Goal: Check status: Check status

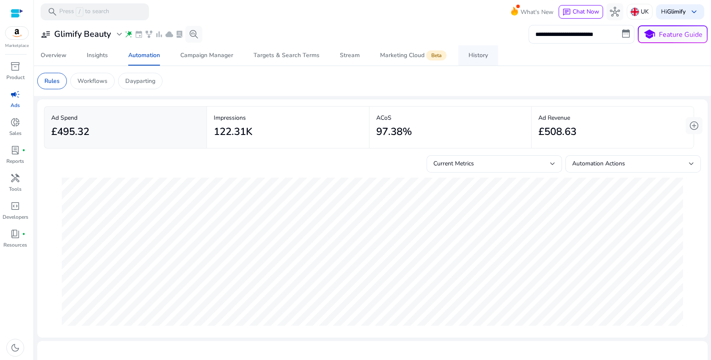
click at [478, 62] on span "History" at bounding box center [478, 55] width 19 height 20
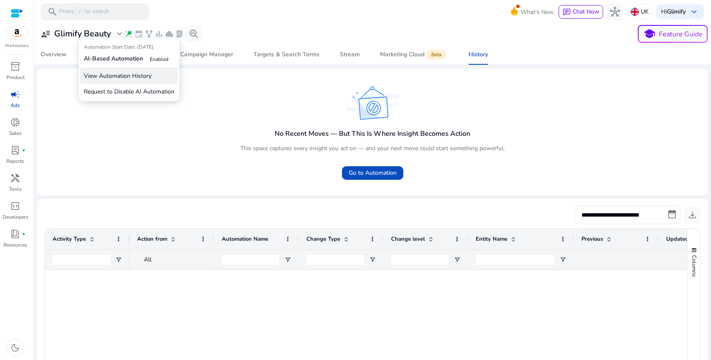
click at [108, 81] on p "View Automation History" at bounding box center [128, 76] width 97 height 16
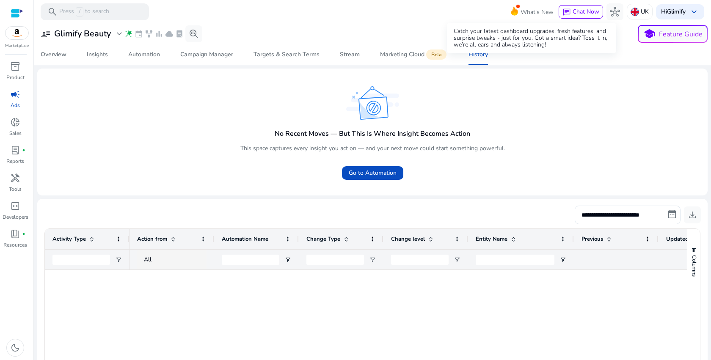
click at [521, 16] on span "What's New" at bounding box center [537, 12] width 33 height 15
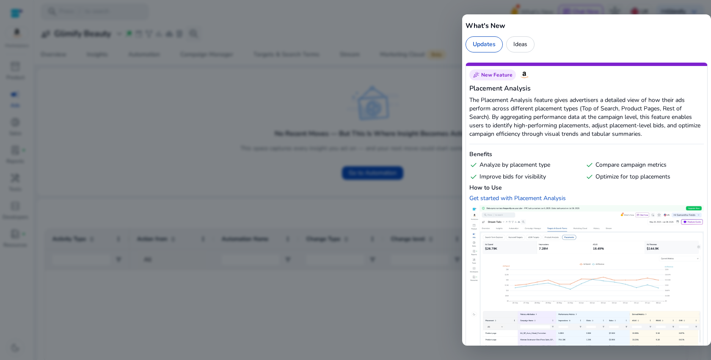
click at [328, 26] on div at bounding box center [355, 180] width 711 height 360
